Goal: Information Seeking & Learning: Find specific page/section

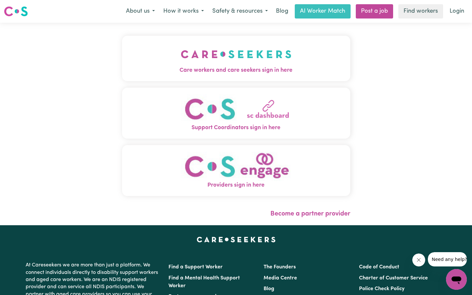
click at [236, 178] on img "Providers sign in here" at bounding box center [236, 167] width 111 height 30
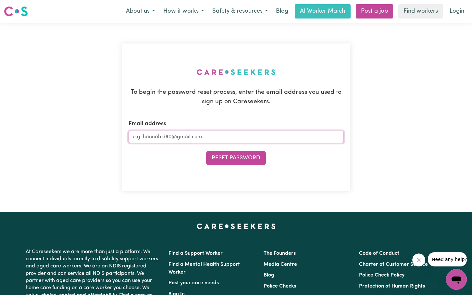
click at [173, 136] on input "Email address" at bounding box center [236, 137] width 215 height 12
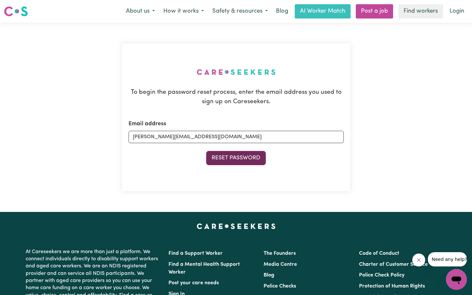
click at [238, 156] on button "Reset Password" at bounding box center [236, 158] width 60 height 14
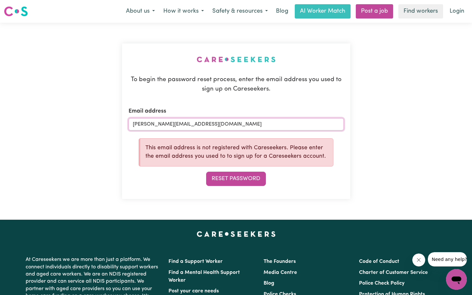
click at [180, 122] on input "[PERSON_NAME][EMAIL_ADDRESS][DOMAIN_NAME]" at bounding box center [236, 124] width 215 height 12
type input "[PERSON_NAME][EMAIL_ADDRESS][DOMAIN_NAME]"
click at [206, 172] on button "Reset Password" at bounding box center [236, 179] width 60 height 14
click at [230, 181] on button "Reset Password" at bounding box center [236, 179] width 60 height 14
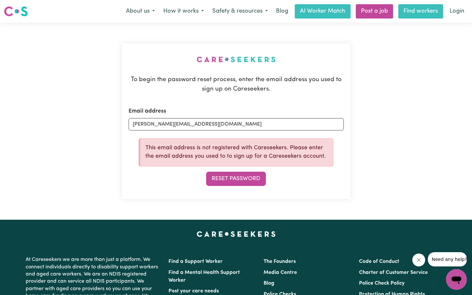
click at [426, 11] on link "Find workers" at bounding box center [421, 11] width 45 height 14
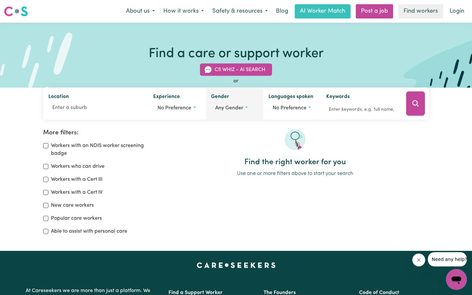
click at [249, 108] on button "Any gender" at bounding box center [234, 108] width 47 height 12
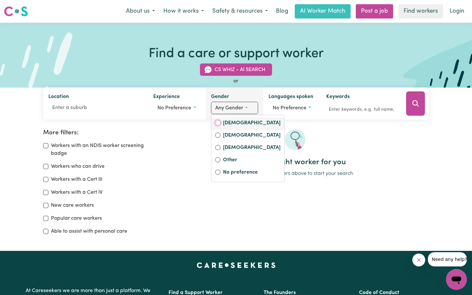
click at [219, 123] on input "[DEMOGRAPHIC_DATA]" at bounding box center [217, 123] width 5 height 5
radio input "true"
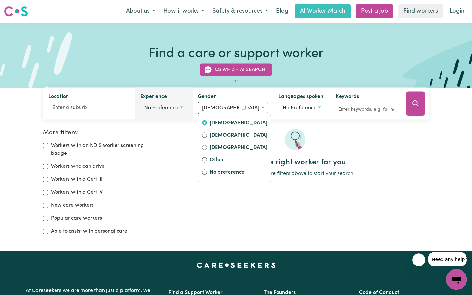
click at [187, 109] on button "No preference" at bounding box center [163, 108] width 47 height 12
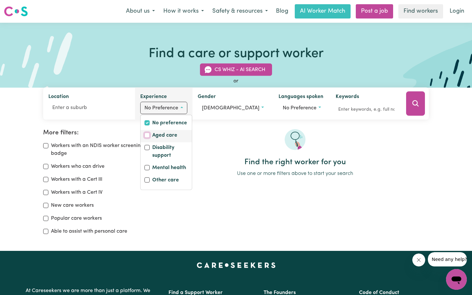
click at [150, 135] on input "Aged care" at bounding box center [147, 135] width 5 height 5
checkbox input "true"
checkbox input "false"
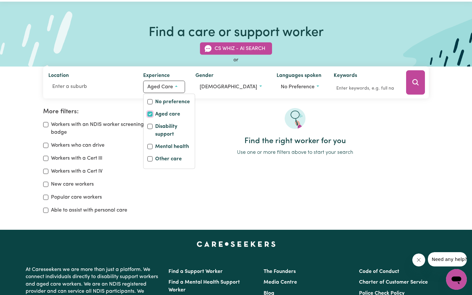
scroll to position [32, 0]
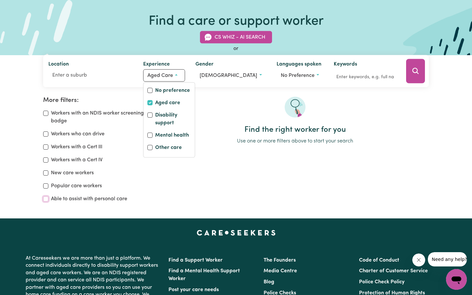
click at [46, 198] on input "Able to assist with personal care" at bounding box center [45, 199] width 5 height 5
checkbox input "true"
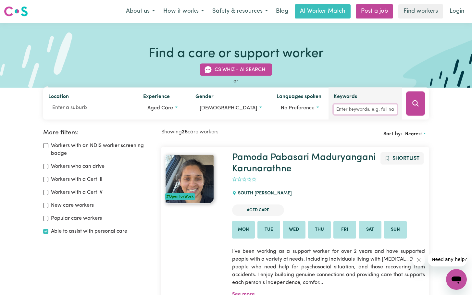
click at [344, 110] on input "Keywords" at bounding box center [365, 110] width 63 height 10
type input "Glebe"
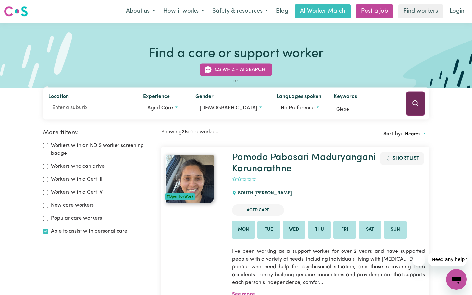
click at [415, 109] on button "Search" at bounding box center [415, 104] width 19 height 24
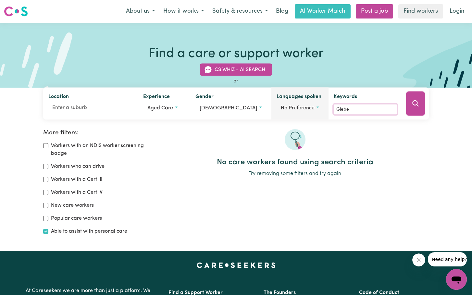
drag, startPoint x: 347, startPoint y: 108, endPoint x: 315, endPoint y: 115, distance: 33.0
click at [316, 116] on div "Location Experience Aged care No preference Aged care Disability support Mental…" at bounding box center [236, 104] width 386 height 32
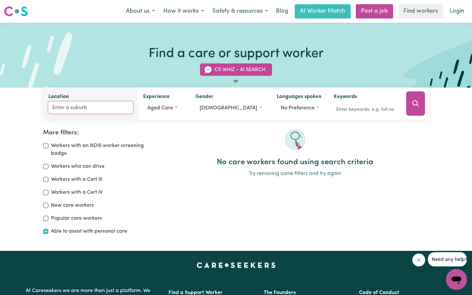
click at [56, 113] on input "Location" at bounding box center [90, 108] width 84 height 12
type input "Glebe"
type input "Glebe, [GEOGRAPHIC_DATA], 2037"
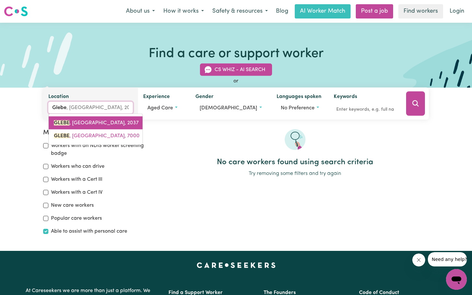
click at [98, 123] on span "[GEOGRAPHIC_DATA] , [GEOGRAPHIC_DATA], 2037" at bounding box center [96, 123] width 85 height 5
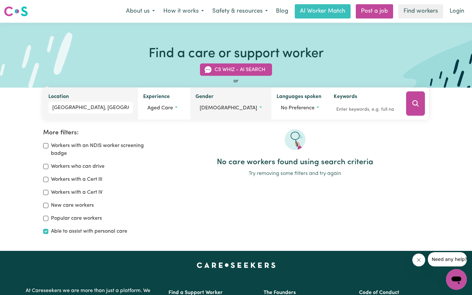
click at [236, 109] on button "[DEMOGRAPHIC_DATA]" at bounding box center [231, 108] width 71 height 12
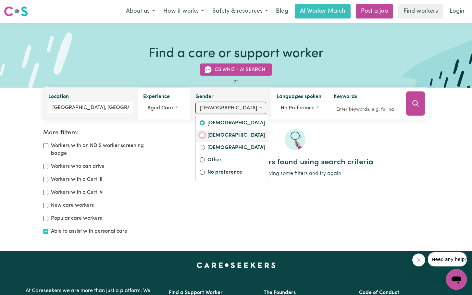
click at [205, 135] on input "[DEMOGRAPHIC_DATA]" at bounding box center [202, 135] width 5 height 5
radio input "true"
click at [188, 183] on div "No care workers found using search criteria Try removing some filters and try a…" at bounding box center [296, 184] width 276 height 111
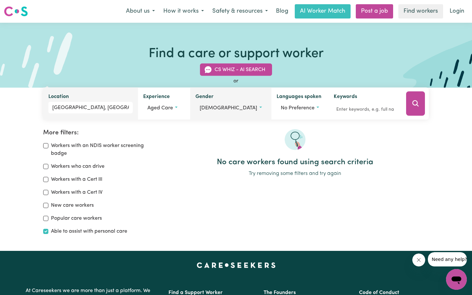
click at [231, 107] on button "[DEMOGRAPHIC_DATA]" at bounding box center [231, 108] width 71 height 12
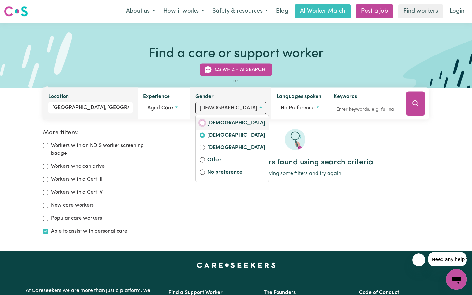
click at [205, 121] on input "[DEMOGRAPHIC_DATA]" at bounding box center [202, 123] width 5 height 5
radio input "true"
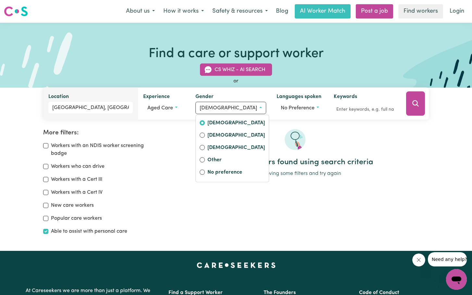
click at [316, 204] on div "No care workers found using search criteria Try removing some filters and try a…" at bounding box center [296, 184] width 276 height 111
